Goal: Information Seeking & Learning: Learn about a topic

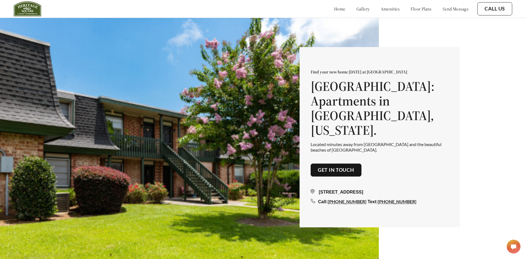
click at [410, 9] on link "floor plans" at bounding box center [420, 9] width 21 height 6
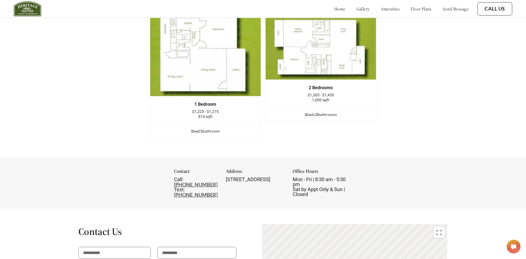
scroll to position [767, 0]
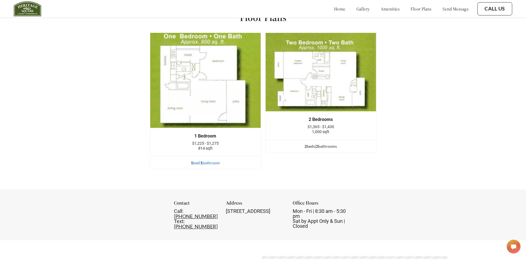
click at [196, 166] on div "1 bed | 1 bathroom" at bounding box center [205, 163] width 110 height 6
click at [197, 165] on div "1 bed | 1 bathroom" at bounding box center [205, 163] width 110 height 6
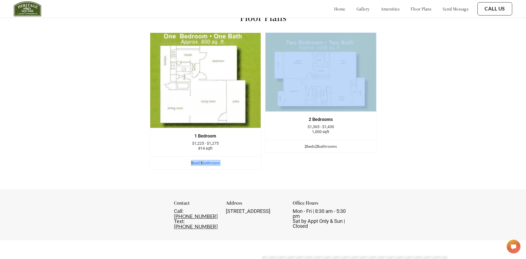
click at [197, 165] on div "1 bed | 1 bathroom" at bounding box center [205, 163] width 110 height 6
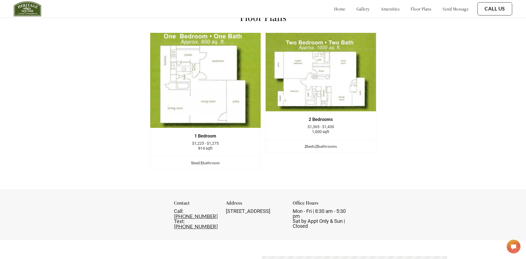
click at [441, 139] on div "Floor Plans 1 Bedroom $1,225 - $1,275 814 sqft 1 bed | 1 bathroom 2 Bedrooms $1…" at bounding box center [263, 92] width 526 height 193
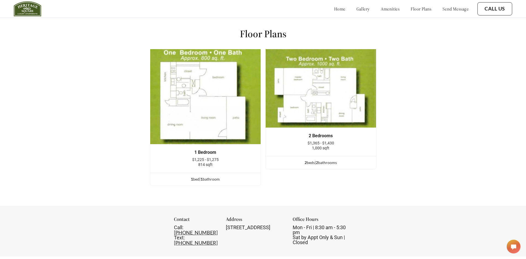
scroll to position [720, 0]
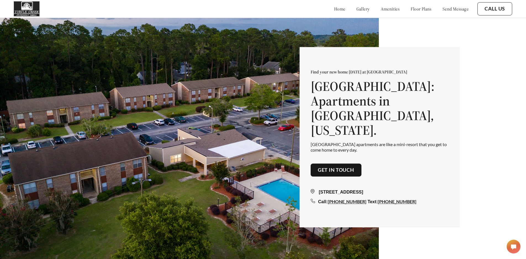
click at [410, 10] on link "floor plans" at bounding box center [420, 9] width 21 height 6
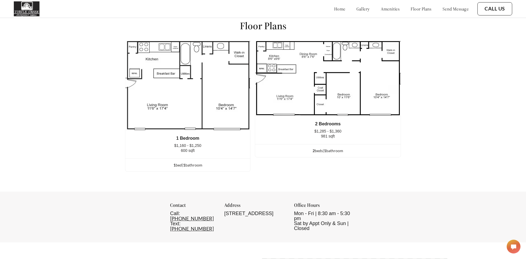
scroll to position [742, 0]
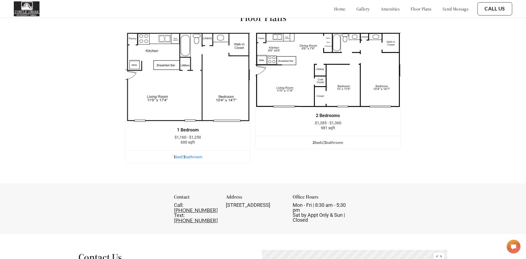
click at [180, 160] on div "1 bed | 1 bathroom" at bounding box center [187, 157] width 125 height 6
click at [181, 160] on div "1 bed | 1 bathroom" at bounding box center [187, 157] width 125 height 6
click at [234, 157] on ul "1 bed | 1 bathroom" at bounding box center [187, 156] width 125 height 13
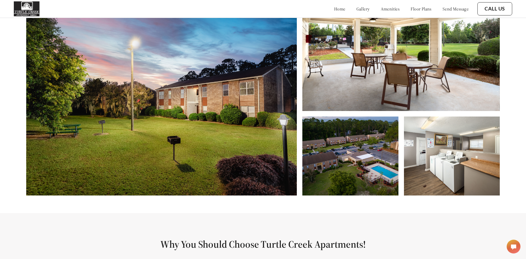
scroll to position [300, 0]
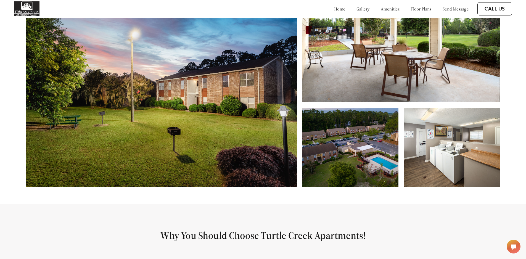
click at [253, 97] on img at bounding box center [161, 92] width 270 height 189
click at [252, 98] on img at bounding box center [161, 92] width 270 height 189
click at [366, 86] on img at bounding box center [400, 50] width 197 height 105
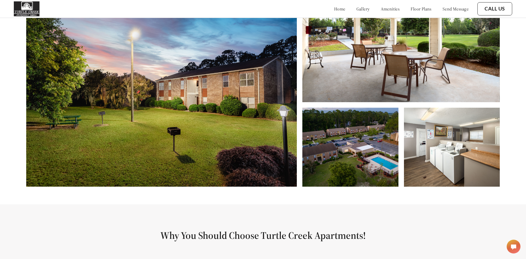
click at [366, 86] on img at bounding box center [400, 50] width 197 height 105
click at [434, 77] on img at bounding box center [400, 50] width 197 height 105
click at [374, 130] on img at bounding box center [350, 147] width 96 height 79
click at [428, 148] on img at bounding box center [452, 147] width 96 height 79
click at [364, 172] on img at bounding box center [350, 147] width 96 height 79
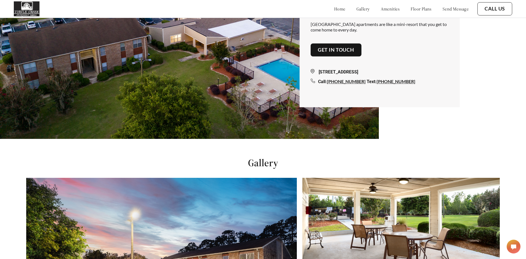
scroll to position [52, 0]
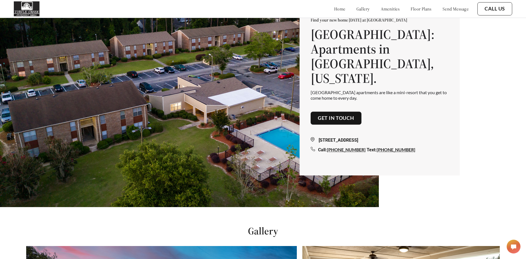
click at [343, 115] on link "Get in touch" at bounding box center [336, 118] width 36 height 6
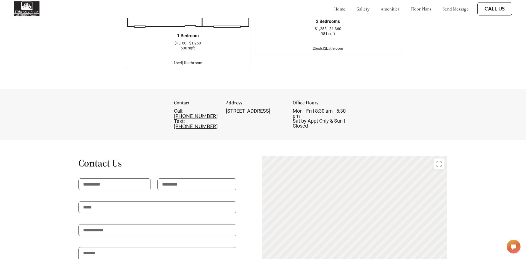
scroll to position [827, 0]
